Goal: Transaction & Acquisition: Subscribe to service/newsletter

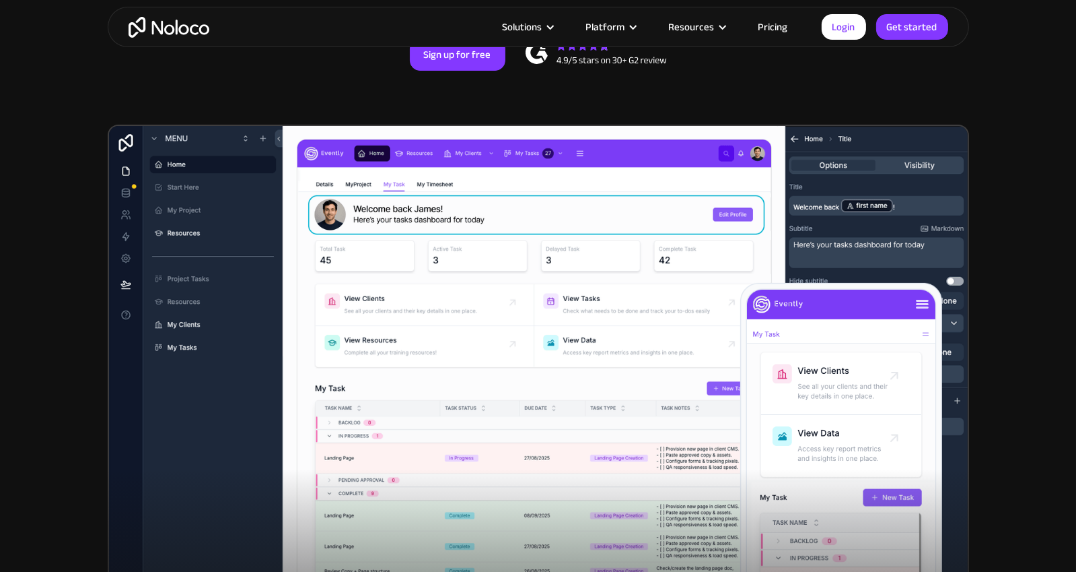
scroll to position [331, 0]
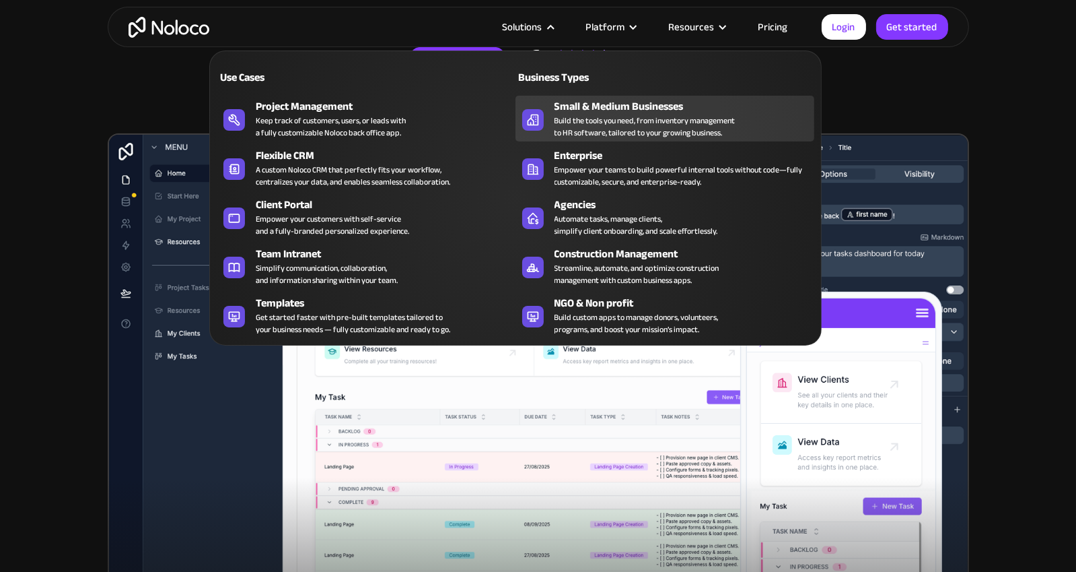
click at [598, 116] on div "Build the tools you need, from inventory management to HR software, tailored to…" at bounding box center [645, 126] width 181 height 24
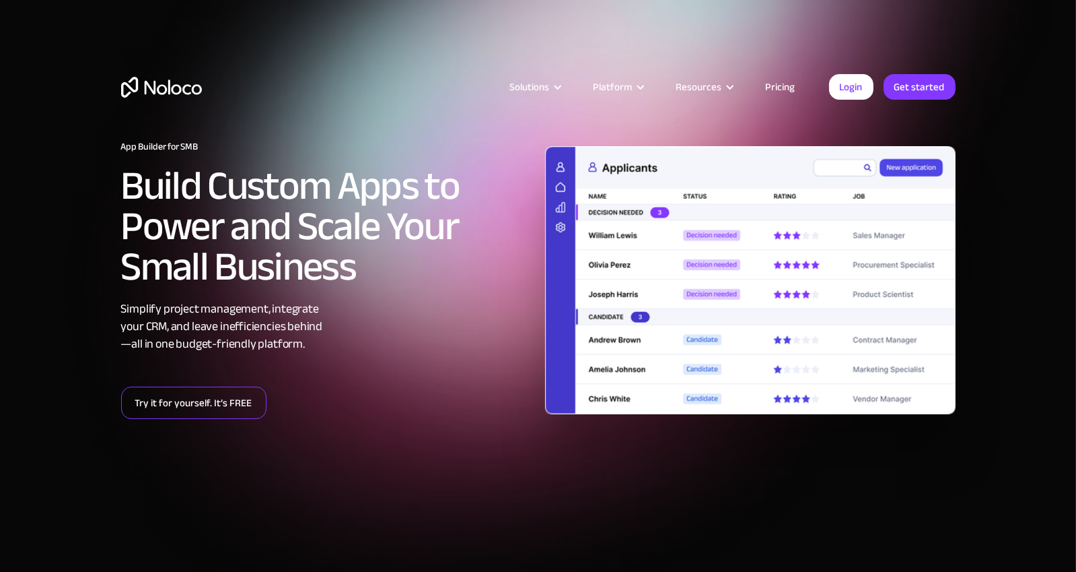
click at [169, 405] on link "Try it for yourself. It’s FREE" at bounding box center [193, 402] width 145 height 32
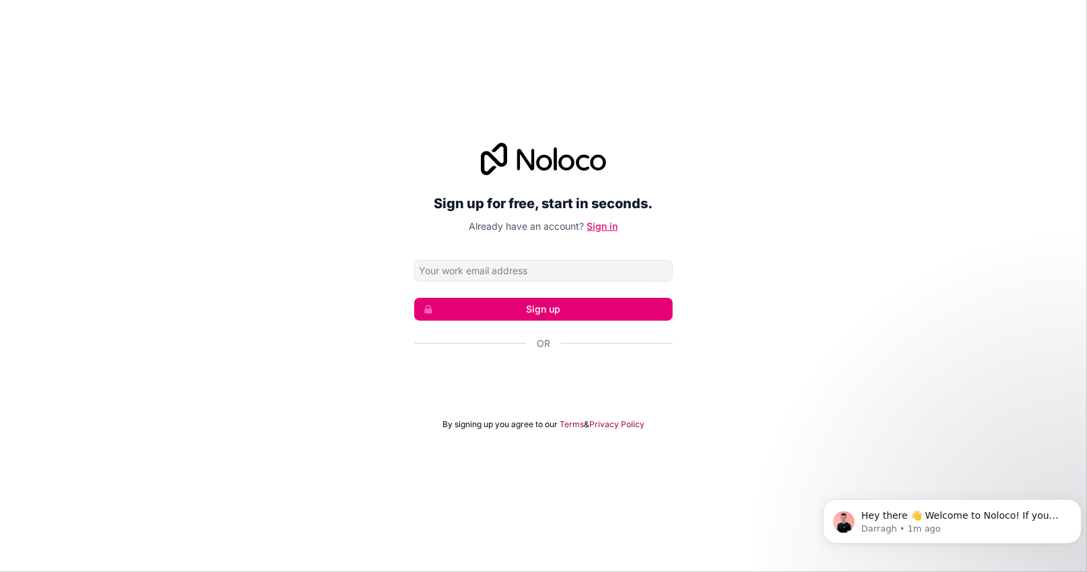
click at [602, 223] on link "Sign in" at bounding box center [602, 225] width 31 height 11
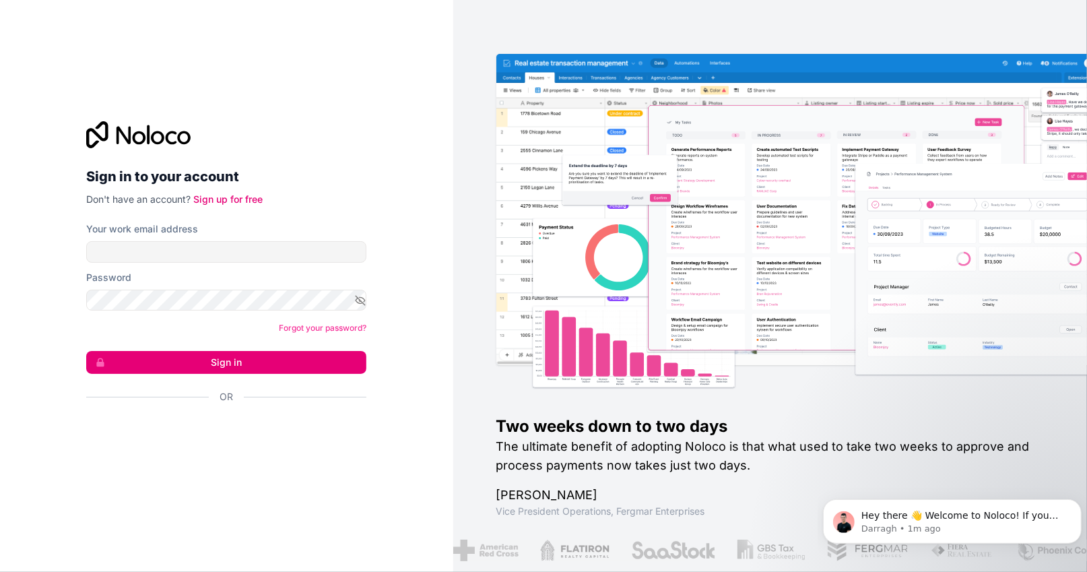
click at [982, 240] on img at bounding box center [834, 237] width 633 height 313
